Goal: Transaction & Acquisition: Purchase product/service

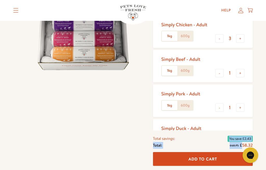
click at [241, 106] on button "+" at bounding box center [240, 107] width 8 height 8
click at [243, 106] on button "+" at bounding box center [240, 107] width 8 height 8
type input "3"
click at [224, 38] on input "3" at bounding box center [230, 39] width 12 height 6
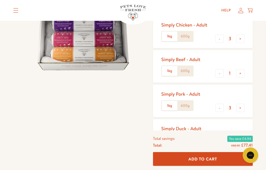
click at [219, 40] on button "-" at bounding box center [220, 39] width 8 height 8
type input "1"
click at [220, 74] on button "-" at bounding box center [220, 73] width 8 height 8
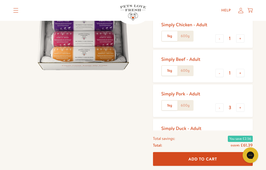
type input "0"
click at [222, 140] on button "-" at bounding box center [220, 142] width 8 height 8
type input "0"
click at [224, 166] on button "Add To Cart" at bounding box center [203, 159] width 100 height 14
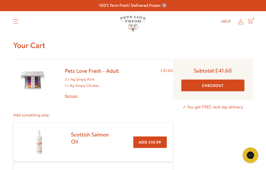
click at [225, 85] on button "Checkout" at bounding box center [212, 86] width 63 height 12
